Goal: Find specific page/section: Find specific page/section

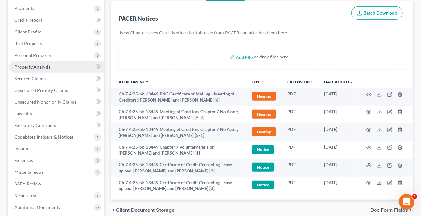
scroll to position [88, 0]
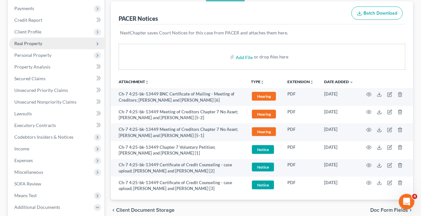
click at [30, 44] on span "Real Property" at bounding box center [28, 44] width 28 height 6
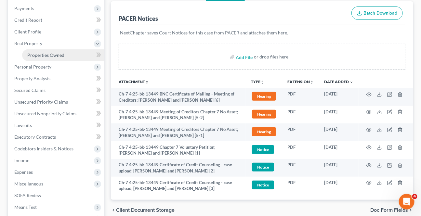
click at [33, 50] on link "Properties Owned" at bounding box center [63, 55] width 82 height 12
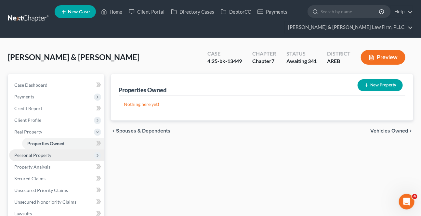
click at [27, 157] on span "Personal Property" at bounding box center [56, 156] width 95 height 12
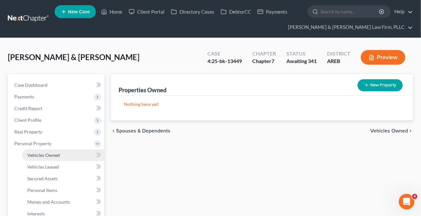
click at [35, 155] on span "Vehicles Owned" at bounding box center [43, 155] width 33 height 6
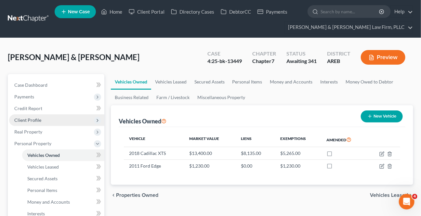
click at [26, 118] on span "Client Profile" at bounding box center [27, 120] width 27 height 6
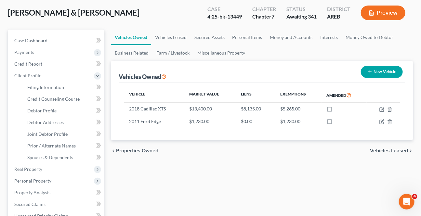
scroll to position [59, 0]
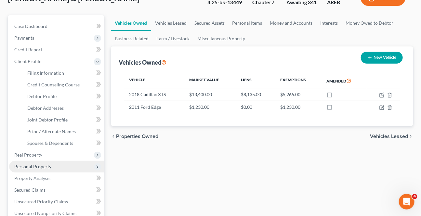
click at [22, 165] on span "Personal Property" at bounding box center [32, 167] width 37 height 6
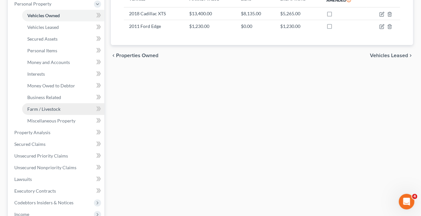
scroll to position [148, 0]
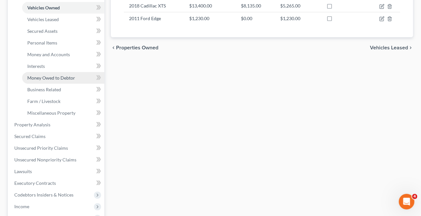
click at [43, 76] on span "Money Owed to Debtor" at bounding box center [51, 78] width 48 height 6
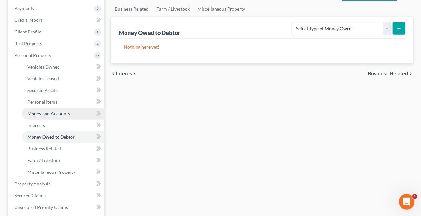
click at [46, 111] on span "Money and Accounts" at bounding box center [48, 114] width 43 height 6
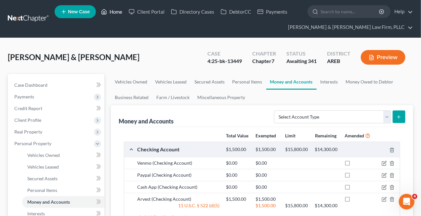
click at [117, 13] on link "Home" at bounding box center [112, 12] width 28 height 12
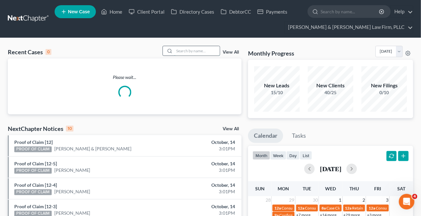
click at [193, 51] on input "search" at bounding box center [197, 50] width 46 height 9
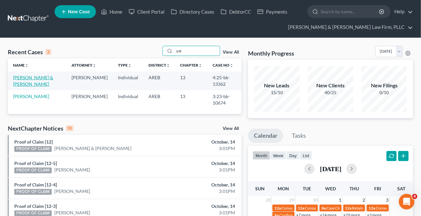
type input "yat"
click at [36, 79] on link "[PERSON_NAME] & [PERSON_NAME]" at bounding box center [33, 81] width 40 height 12
select select "4"
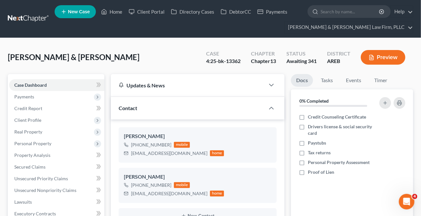
scroll to position [148, 0]
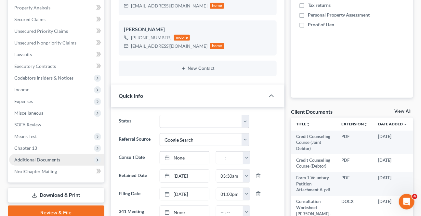
click at [33, 159] on span "Additional Documents" at bounding box center [37, 160] width 46 height 6
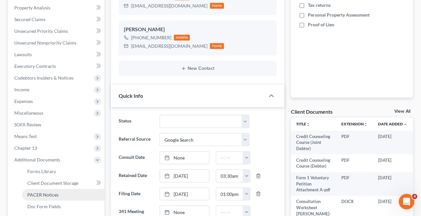
click at [35, 190] on link "PACER Notices" at bounding box center [63, 195] width 82 height 12
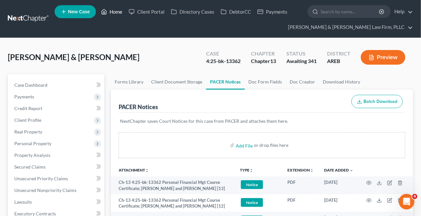
drag, startPoint x: 110, startPoint y: 11, endPoint x: 0, endPoint y: 56, distance: 118.3
click at [110, 12] on link "Home" at bounding box center [112, 12] width 28 height 12
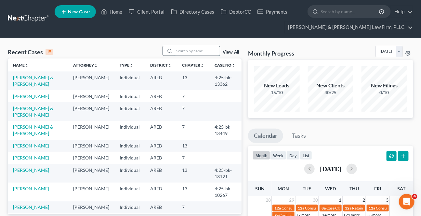
click at [187, 49] on input "search" at bounding box center [197, 50] width 46 height 9
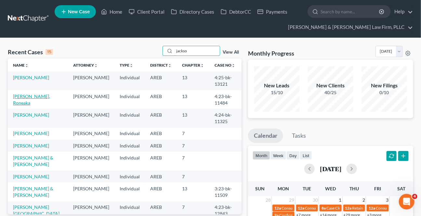
type input "jackso"
click at [38, 96] on link "[PERSON_NAME], Roneaka" at bounding box center [31, 100] width 37 height 12
select select "3"
